Goal: Obtain resource: Download file/media

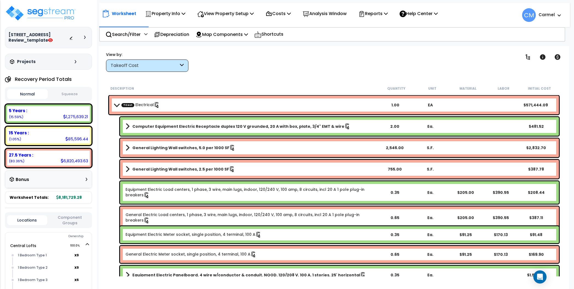
click at [85, 39] on icon at bounding box center [85, 37] width 2 height 3
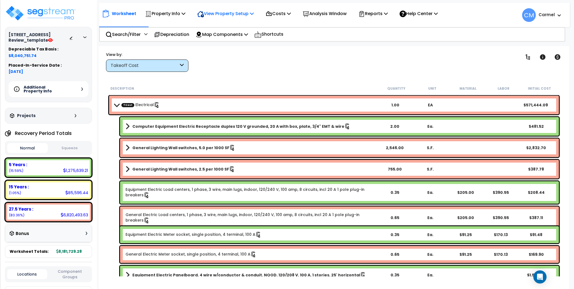
click at [185, 15] on p "View Property Setup" at bounding box center [165, 13] width 40 height 7
click at [174, 8] on div "Property Info" at bounding box center [165, 13] width 40 height 13
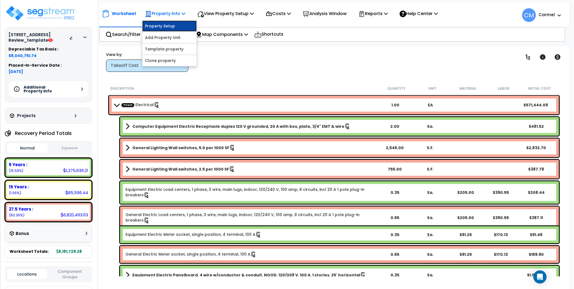
click at [169, 23] on link "Property Setup" at bounding box center [169, 26] width 54 height 11
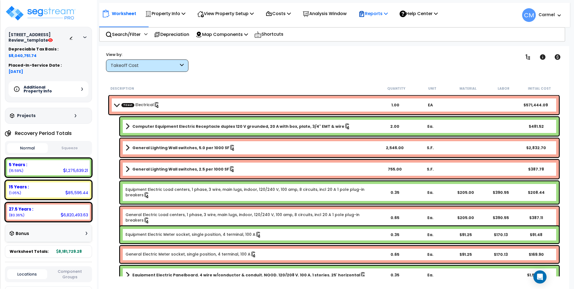
click at [387, 11] on p "Reports" at bounding box center [372, 13] width 29 height 7
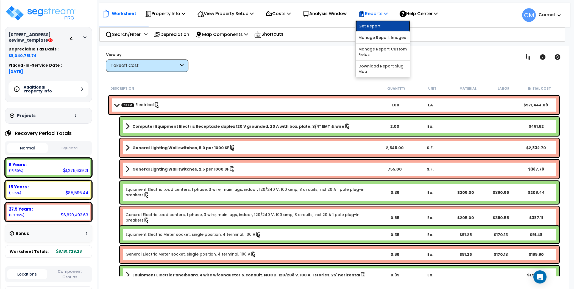
click at [380, 26] on link "Get Report" at bounding box center [383, 26] width 54 height 11
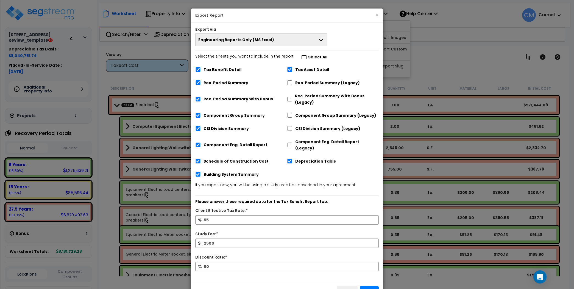
click at [301, 58] on input "Select the sheets you want to include in the report: Select All" at bounding box center [303, 57] width 5 height 5
checkbox input "true"
click at [289, 37] on button "Engineering Reports Only (MS Excel)" at bounding box center [261, 40] width 132 height 13
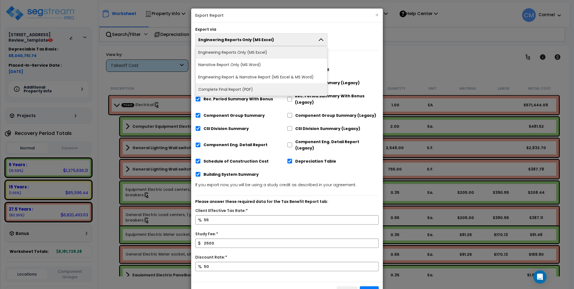
click at [248, 88] on li "Complete Final Report (PDF)" at bounding box center [262, 89] width 132 height 12
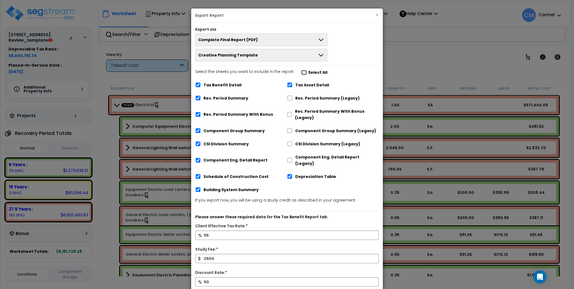
click at [301, 74] on input "Select the sheets you want to include in the report: Select All" at bounding box center [303, 72] width 5 height 5
checkbox input "true"
click at [275, 55] on button "Creative Planning Template" at bounding box center [261, 55] width 132 height 13
click at [368, 66] on div "Export via Complete Final Report (PDF) Engineering Reports Only (MS Excel) Narr…" at bounding box center [287, 191] width 192 height 336
click at [375, 14] on button "×" at bounding box center [377, 15] width 4 height 6
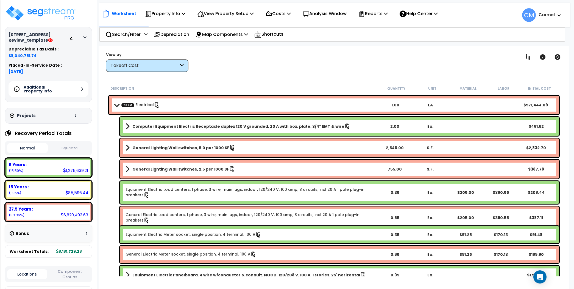
click at [537, 16] on span "CM [GEOGRAPHIC_DATA]" at bounding box center [542, 15] width 40 height 14
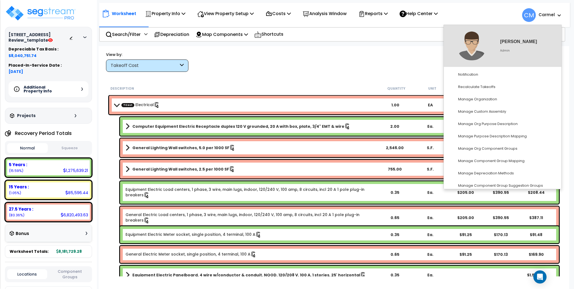
click at [292, 72] on div "Worksheet Property Info Property Setup Add Property Unit Template property Clon…" at bounding box center [334, 190] width 471 height 289
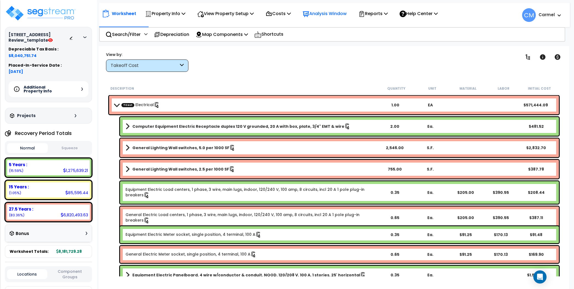
click at [325, 18] on div "Analysis Window" at bounding box center [325, 13] width 44 height 13
click at [384, 15] on p "Reports" at bounding box center [372, 13] width 29 height 7
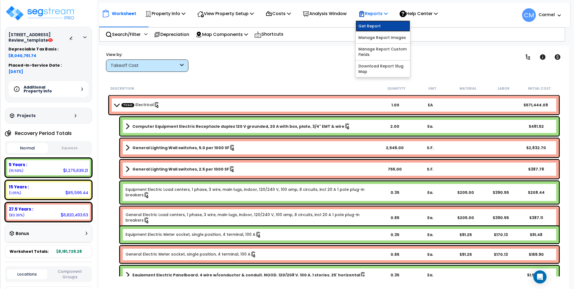
click at [383, 26] on link "Get Report" at bounding box center [383, 26] width 54 height 11
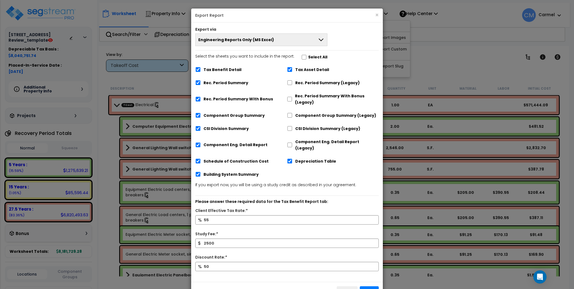
click at [293, 39] on button "Engineering Reports Only (MS Excel)" at bounding box center [261, 40] width 132 height 13
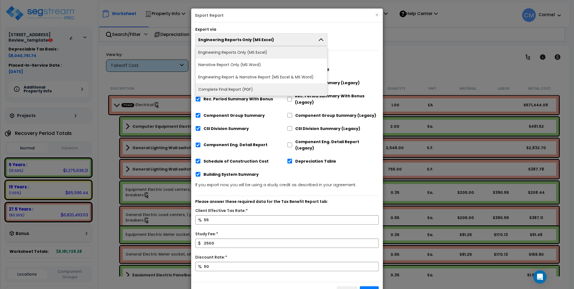
click at [263, 86] on li "Complete Final Report (PDF)" at bounding box center [262, 89] width 132 height 12
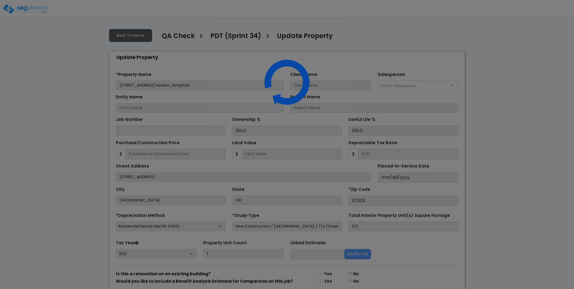
select select "2021"
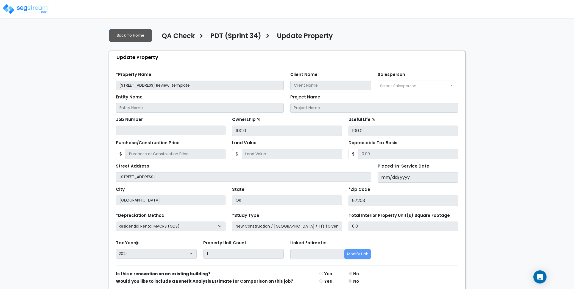
scroll to position [21, 0]
